Goal: Find specific page/section: Find specific page/section

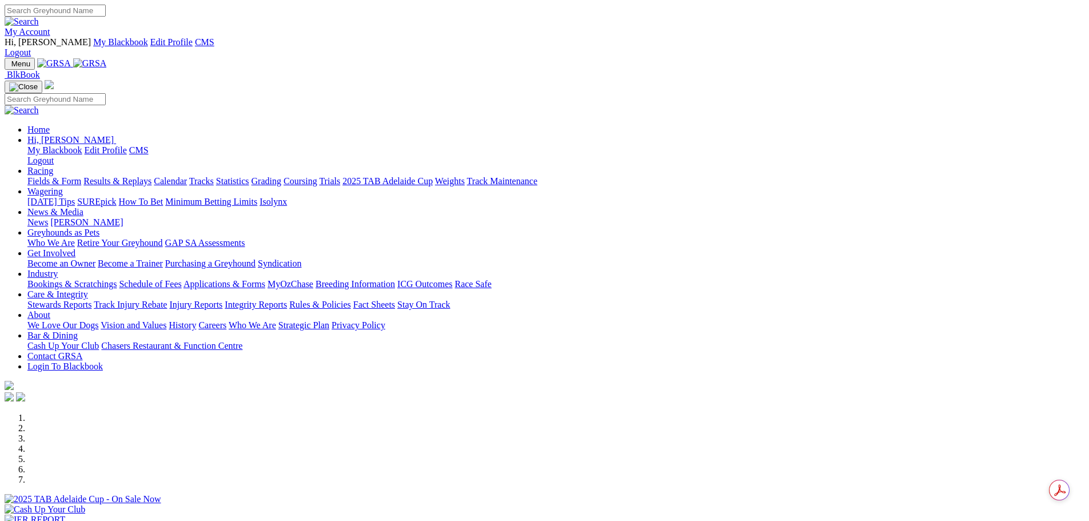
click at [50, 27] on link "My Account" at bounding box center [28, 32] width 46 height 10
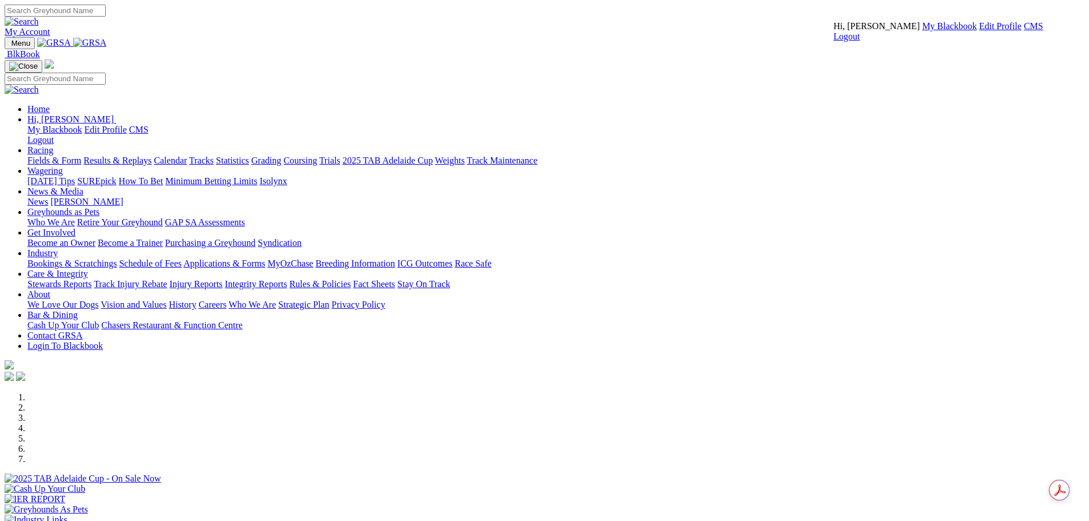
click at [1024, 31] on link "CMS" at bounding box center [1033, 26] width 19 height 10
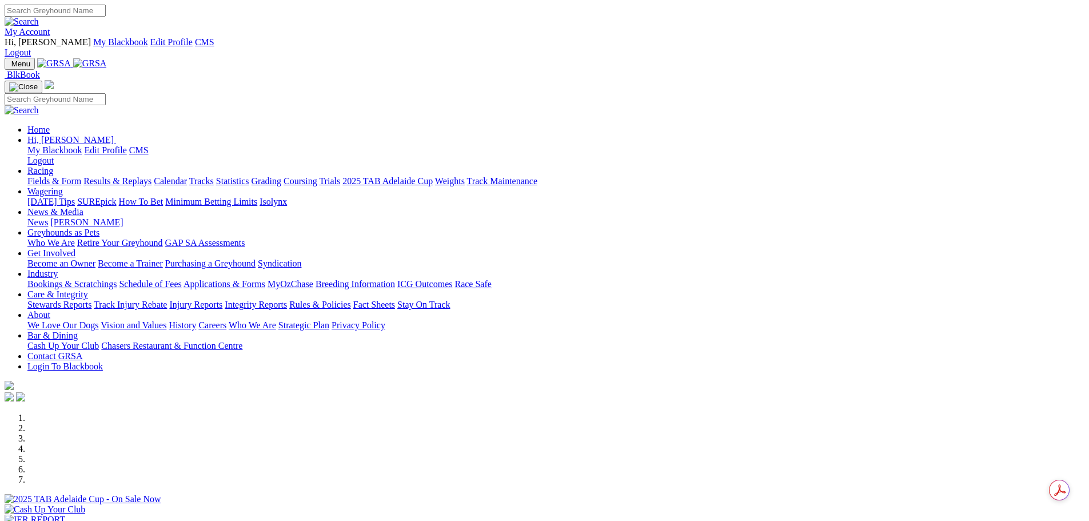
click at [574, 504] on div at bounding box center [545, 504] width 1080 height 0
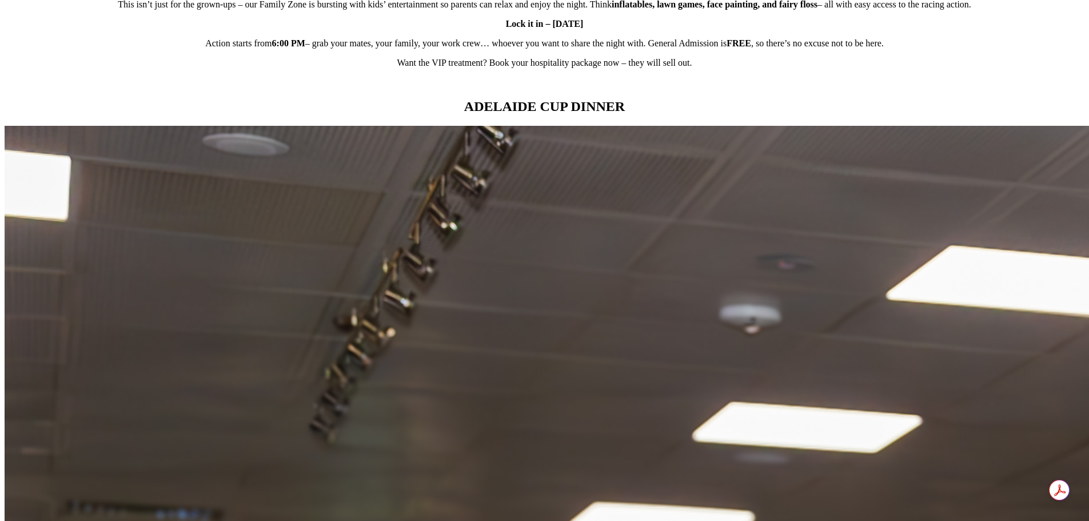
scroll to position [1201, 0]
